Goal: Information Seeking & Learning: Learn about a topic

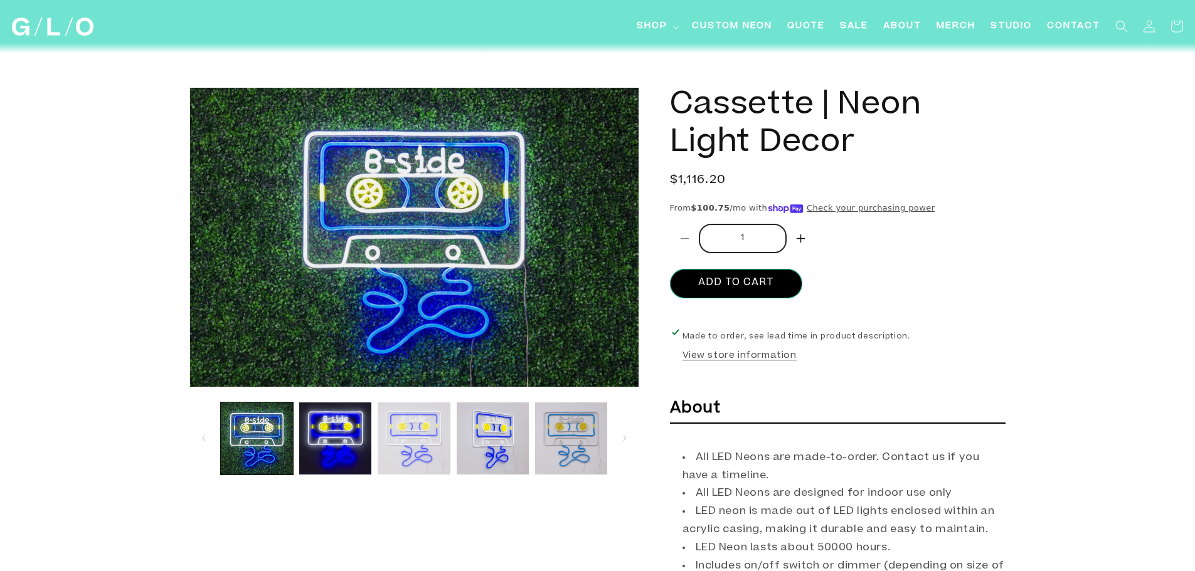
click at [425, 440] on button "Load image 3 in gallery view" at bounding box center [414, 439] width 72 height 72
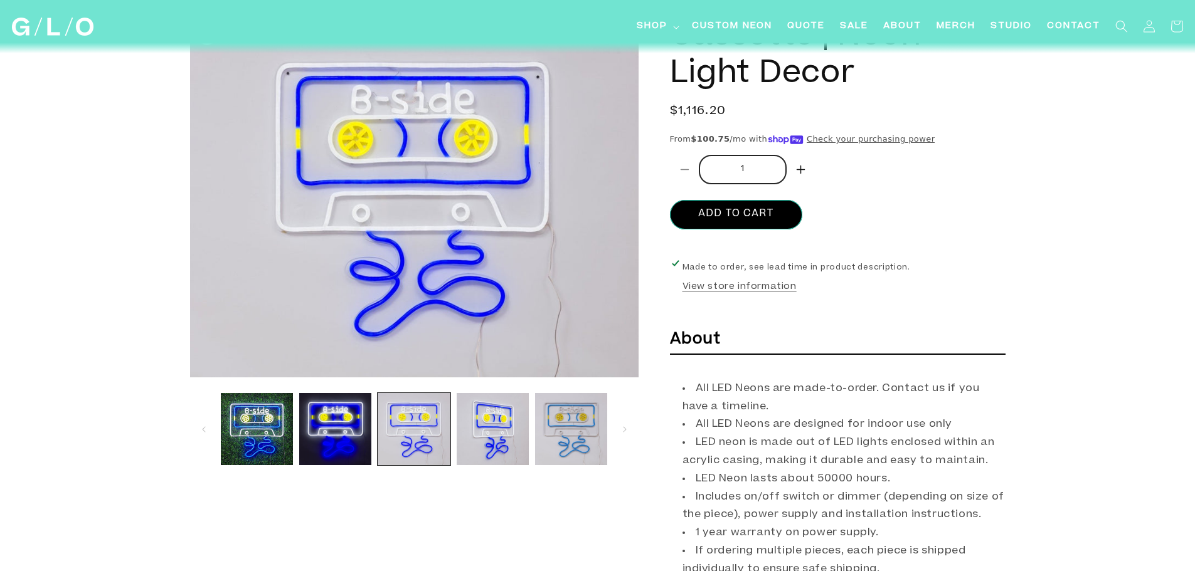
scroll to position [125, 0]
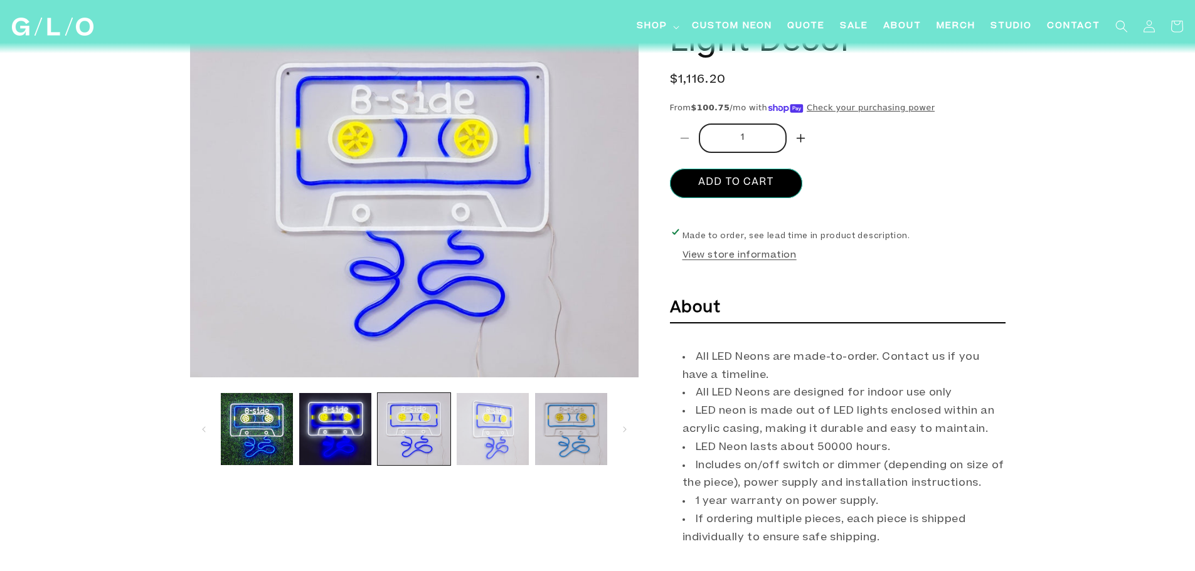
click at [521, 427] on button "Load image 4 in gallery view" at bounding box center [493, 429] width 72 height 72
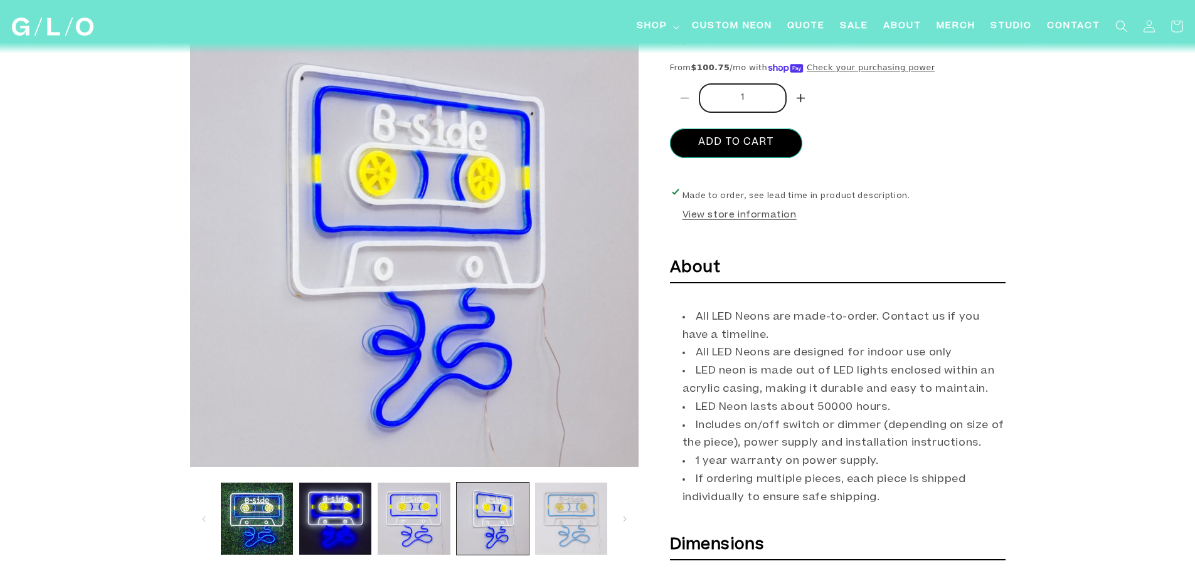
scroll to position [188, 0]
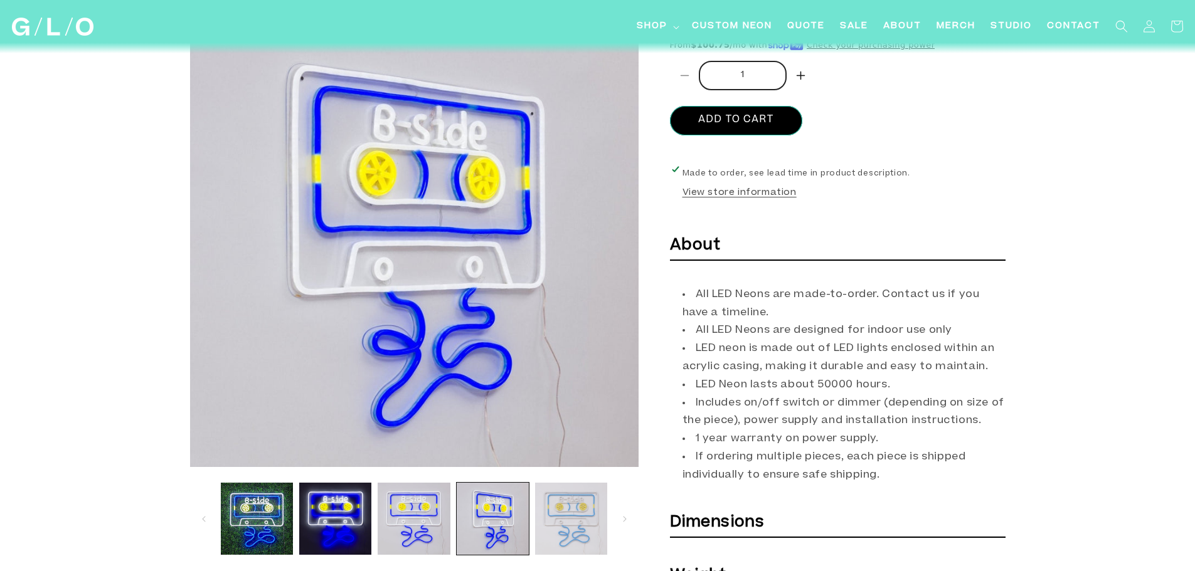
click at [556, 490] on button "Load image 5 in gallery view" at bounding box center [571, 519] width 72 height 72
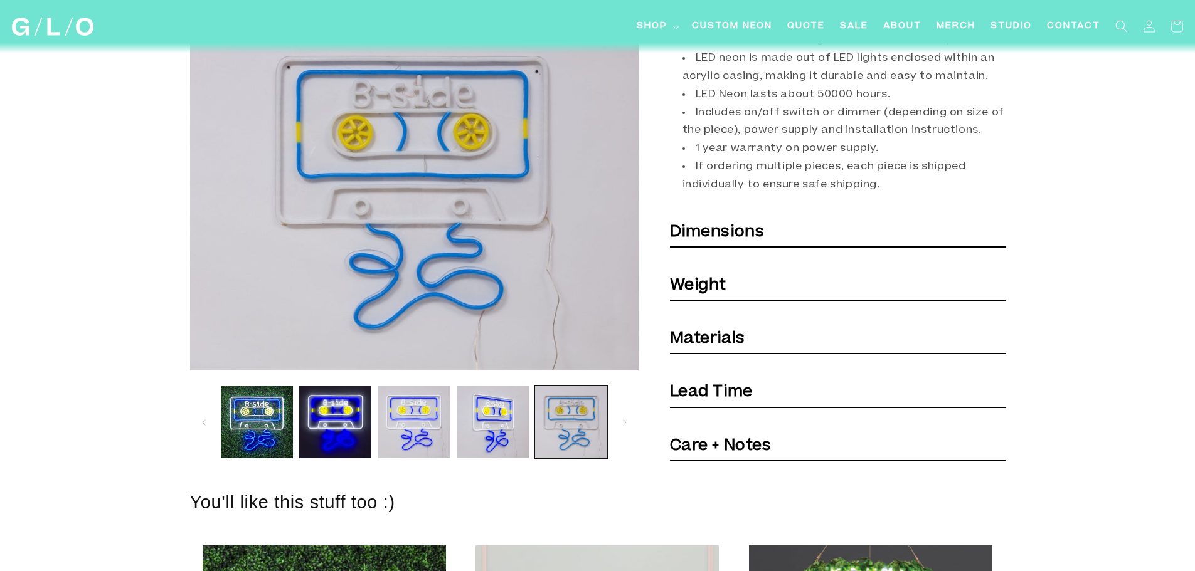
scroll to position [376, 0]
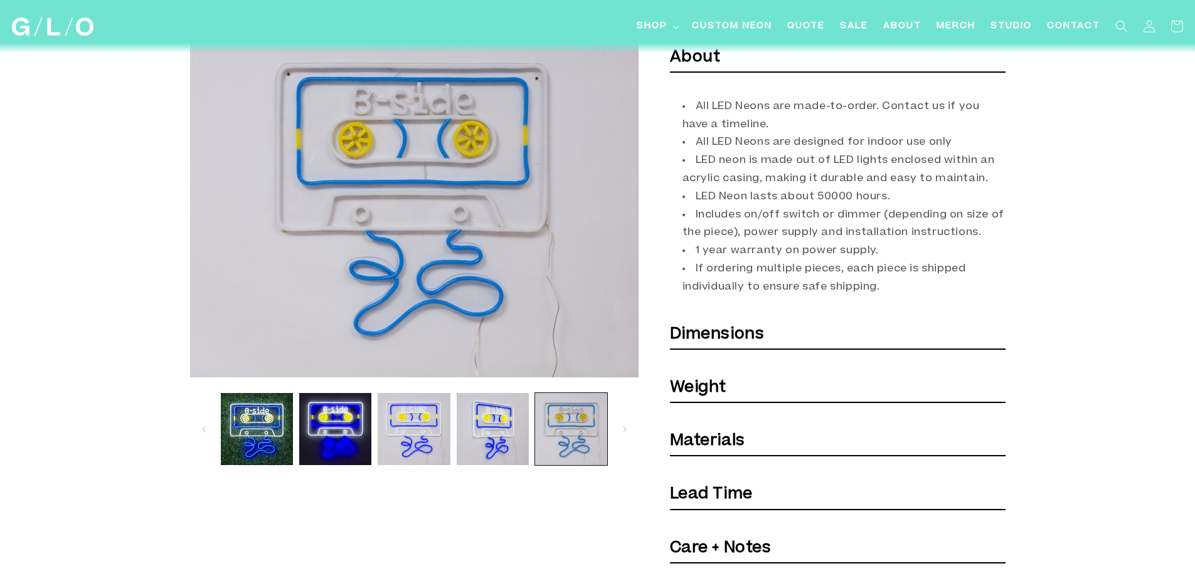
click at [713, 445] on strong "Materials" at bounding box center [707, 441] width 75 height 15
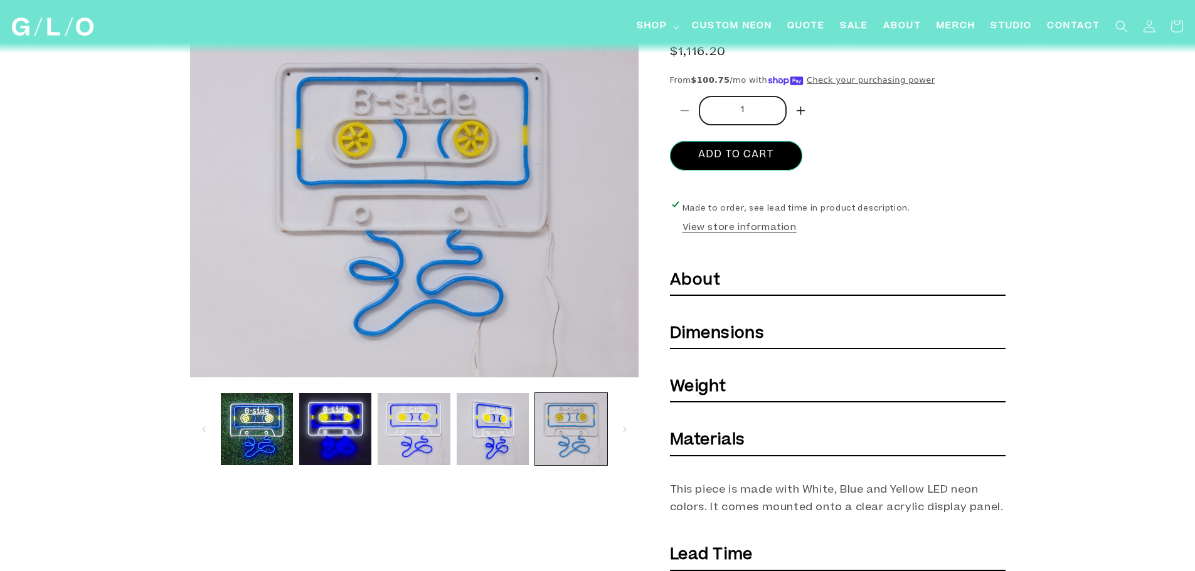
scroll to position [125, 0]
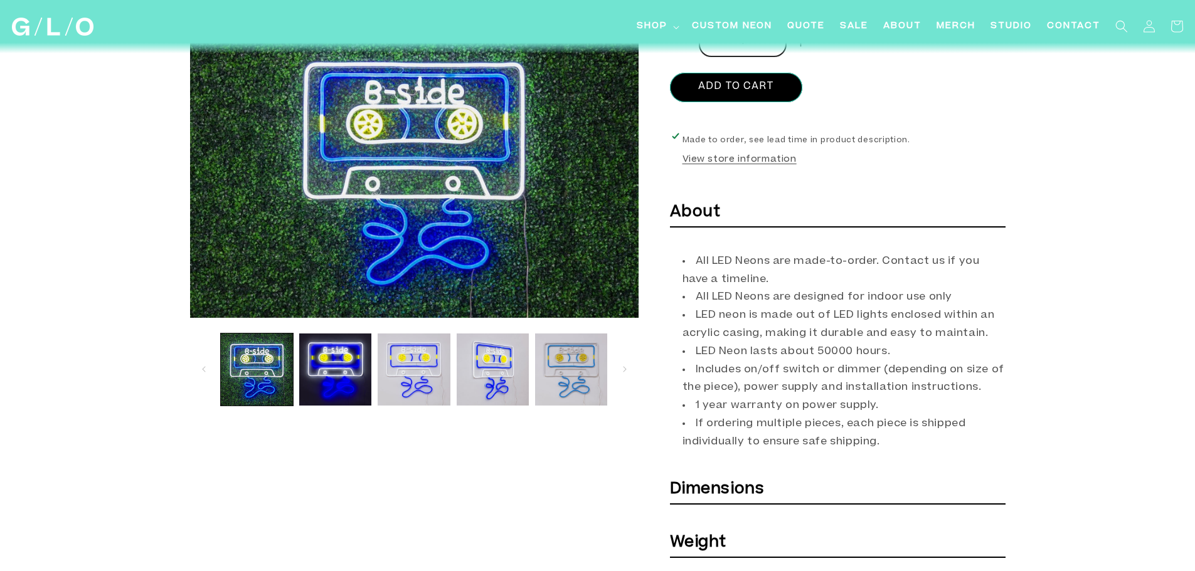
scroll to position [251, 0]
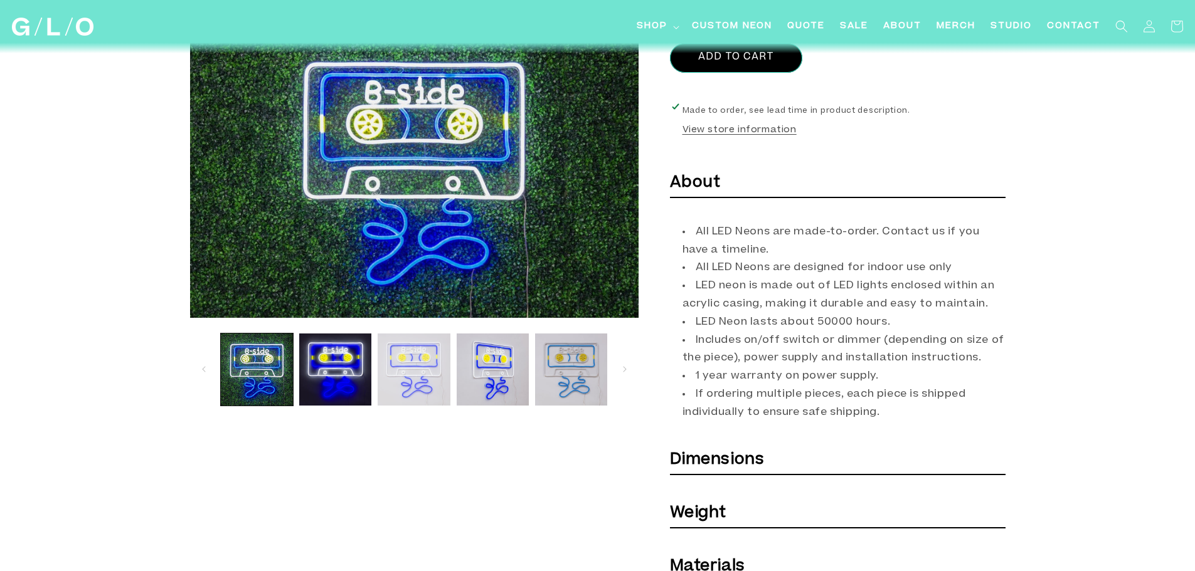
click at [408, 384] on button "Load image 3 in gallery view" at bounding box center [414, 370] width 72 height 72
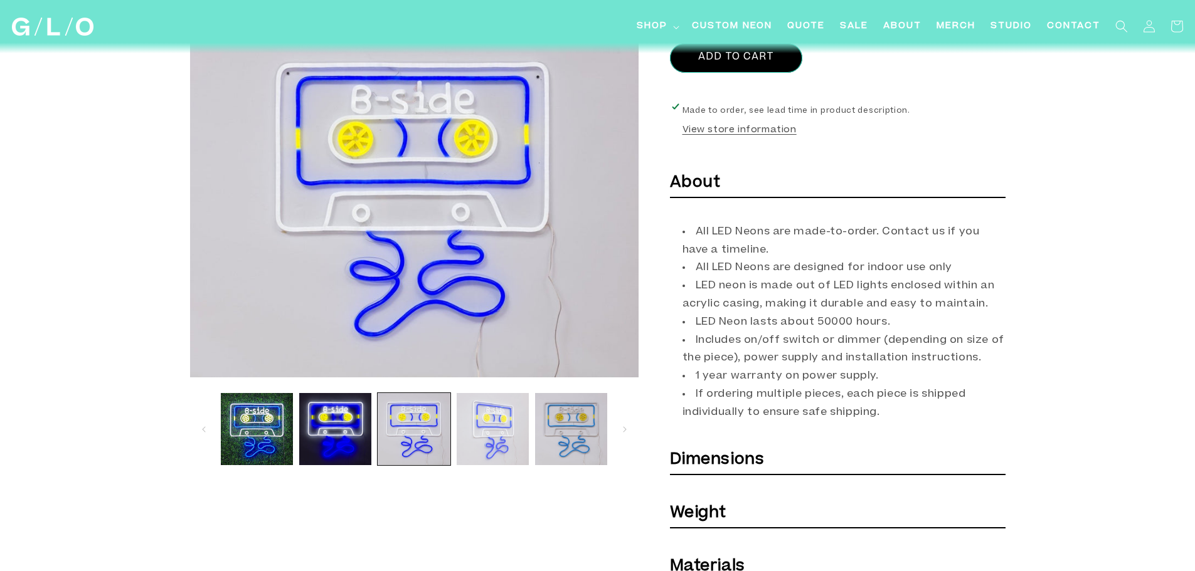
click at [488, 425] on button "Load image 4 in gallery view" at bounding box center [493, 429] width 72 height 72
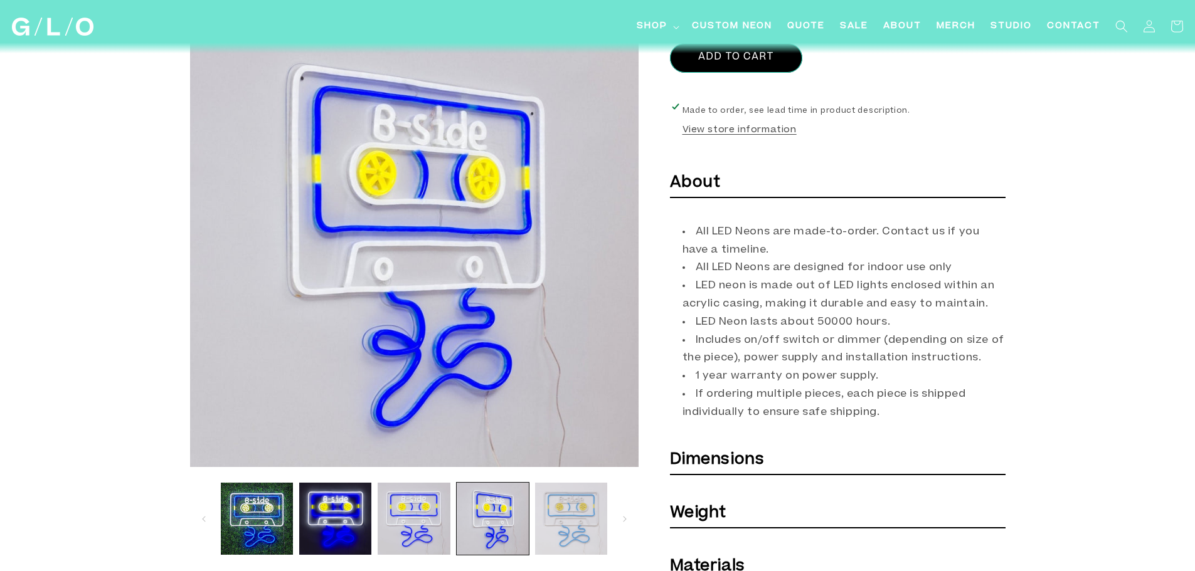
click at [568, 507] on button "Load image 5 in gallery view" at bounding box center [571, 519] width 72 height 72
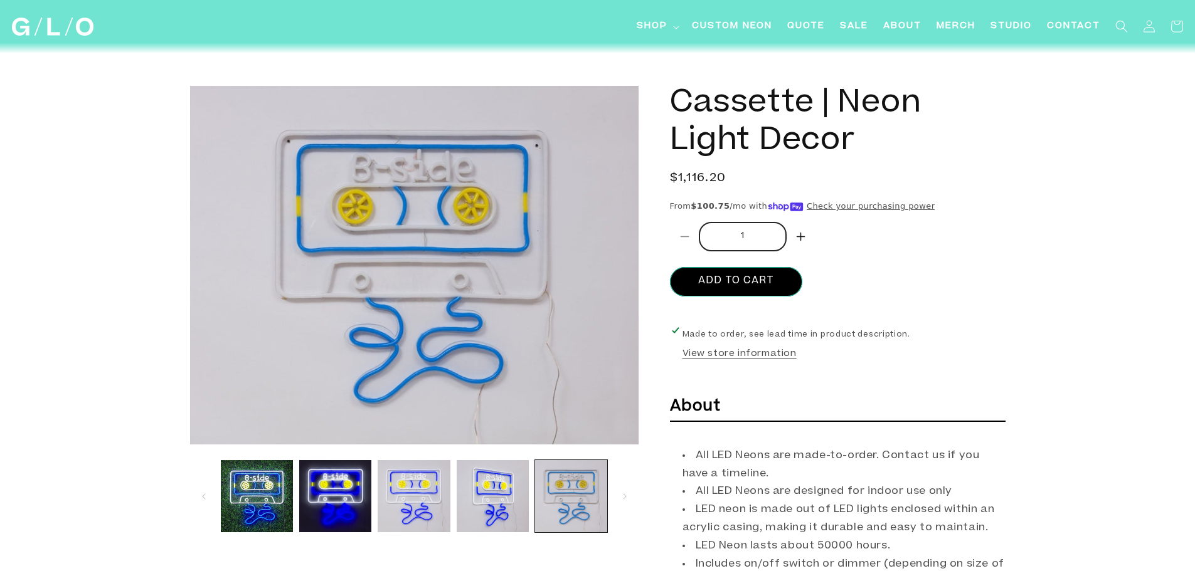
scroll to position [0, 0]
